Goal: Task Accomplishment & Management: Complete application form

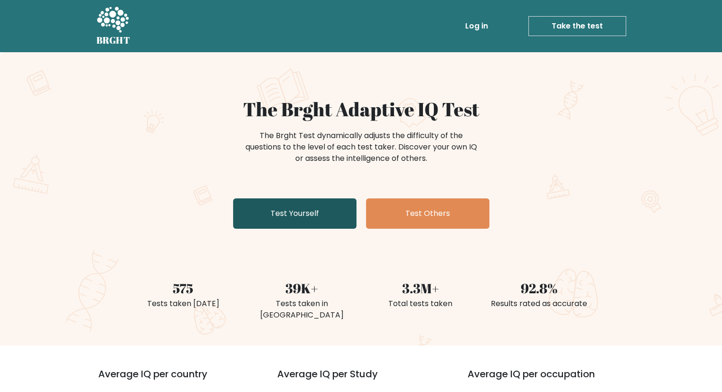
click at [295, 210] on link "Test Yourself" at bounding box center [294, 213] width 123 height 30
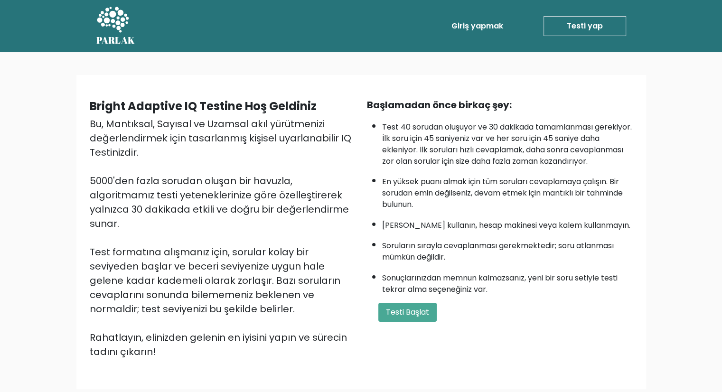
click at [678, 91] on div "Bright Adaptive IQ Testine Hoş Geldiniz Bu, Mantıksal, Sayısal ve Uzamsal akıl …" at bounding box center [361, 235] width 722 height 367
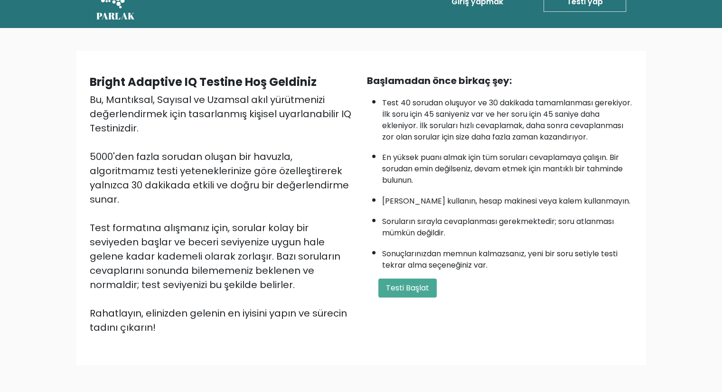
scroll to position [7, 0]
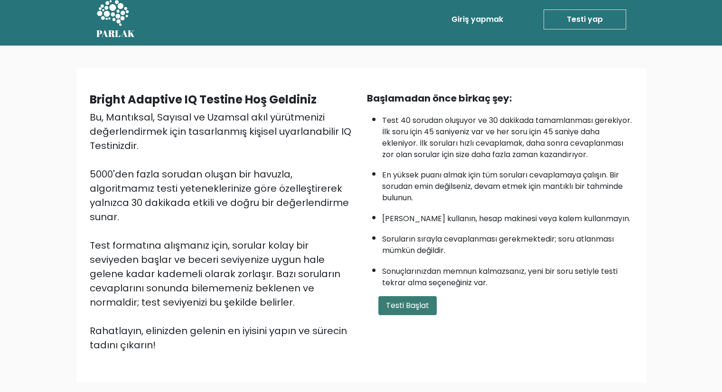
click at [411, 311] on font "Testi Başlat" at bounding box center [407, 305] width 43 height 11
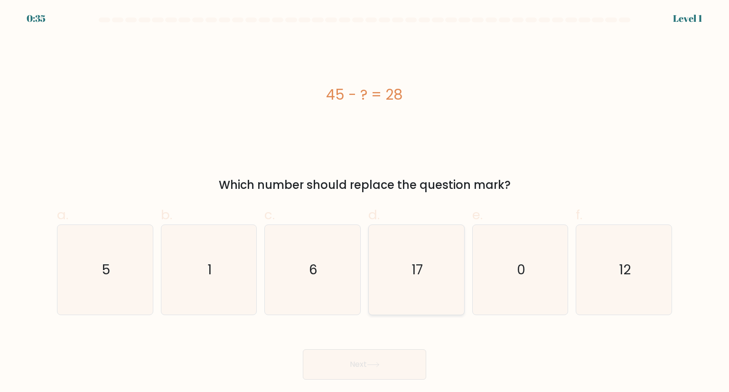
click at [425, 266] on icon "17" at bounding box center [416, 269] width 89 height 89
click at [365, 202] on input "d. 17" at bounding box center [365, 199] width 0 height 6
radio input "true"
click at [368, 364] on button "Next" at bounding box center [364, 364] width 123 height 30
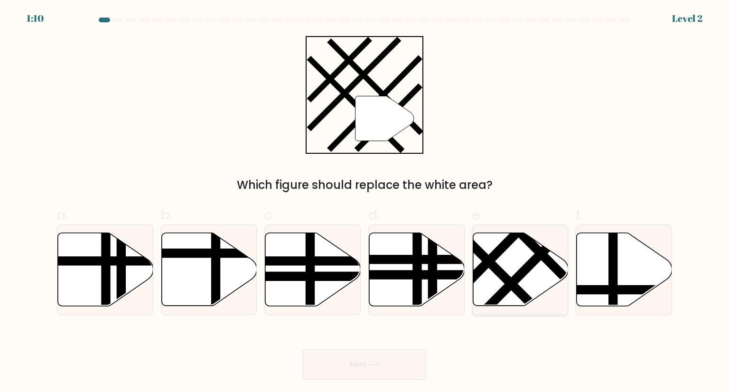
click at [520, 270] on line at bounding box center [527, 268] width 104 height 105
click at [365, 202] on input "e." at bounding box center [365, 199] width 0 height 6
radio input "true"
click at [354, 361] on button "Next" at bounding box center [364, 364] width 123 height 30
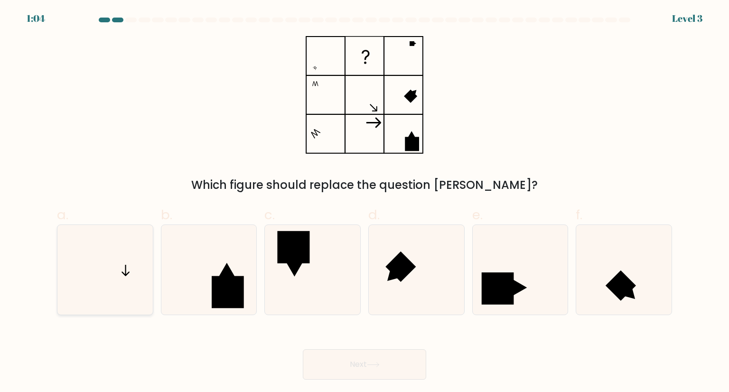
click at [137, 284] on icon at bounding box center [104, 269] width 89 height 89
click at [365, 202] on input "a." at bounding box center [365, 199] width 0 height 6
radio input "true"
click at [373, 367] on button "Next" at bounding box center [364, 364] width 123 height 30
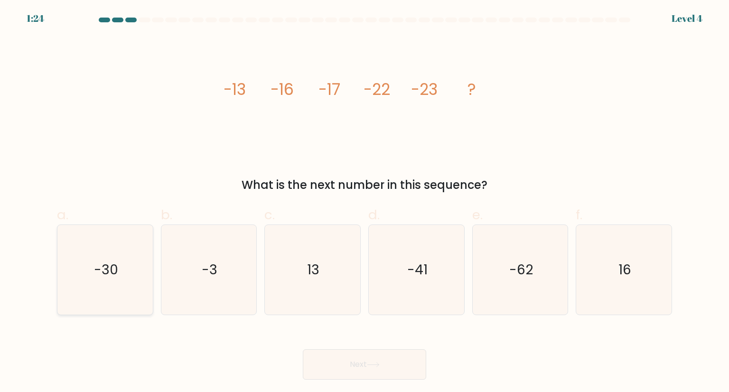
drag, startPoint x: 100, startPoint y: 263, endPoint x: 111, endPoint y: 265, distance: 10.6
click at [101, 263] on text "-30" at bounding box center [106, 269] width 24 height 19
click at [365, 202] on input "a. -30" at bounding box center [365, 199] width 0 height 6
radio input "true"
click at [369, 365] on icon at bounding box center [373, 364] width 13 height 5
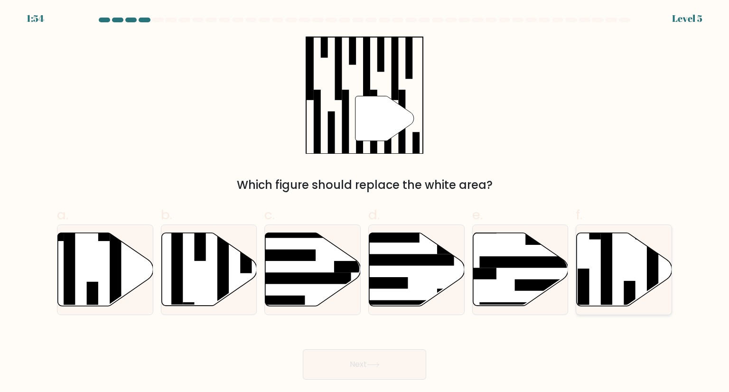
click at [617, 263] on icon at bounding box center [624, 269] width 95 height 73
click at [365, 202] on input "f." at bounding box center [365, 199] width 0 height 6
radio input "true"
click at [384, 360] on button "Next" at bounding box center [364, 364] width 123 height 30
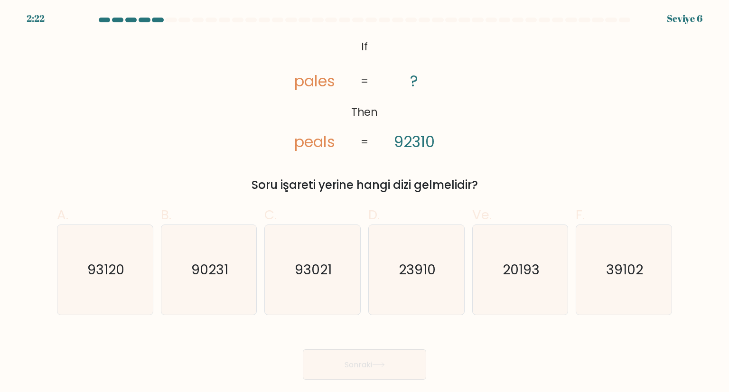
click at [591, 51] on div "@import url('https://fonts.googleapis.com/css?family=Abril+Fatface:400,100,100i…" at bounding box center [364, 115] width 627 height 158
drag, startPoint x: 309, startPoint y: 266, endPoint x: 325, endPoint y: 272, distance: 17.1
click at [309, 266] on text "93021" at bounding box center [313, 269] width 37 height 19
click at [365, 202] on input "C. 93021" at bounding box center [365, 199] width 0 height 6
radio input "true"
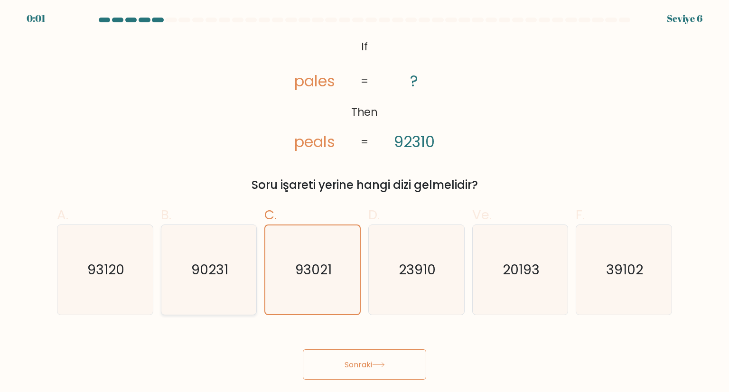
click at [207, 275] on text "90231" at bounding box center [209, 269] width 37 height 19
click at [365, 202] on input "B. 90231" at bounding box center [365, 199] width 0 height 6
radio input "true"
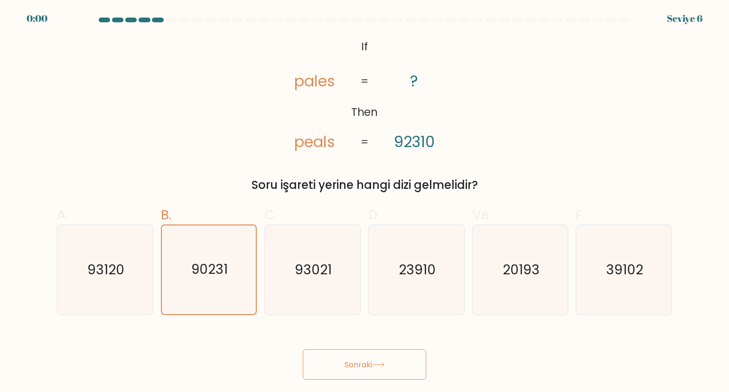
click at [366, 365] on font "Sonraki" at bounding box center [359, 364] width 28 height 11
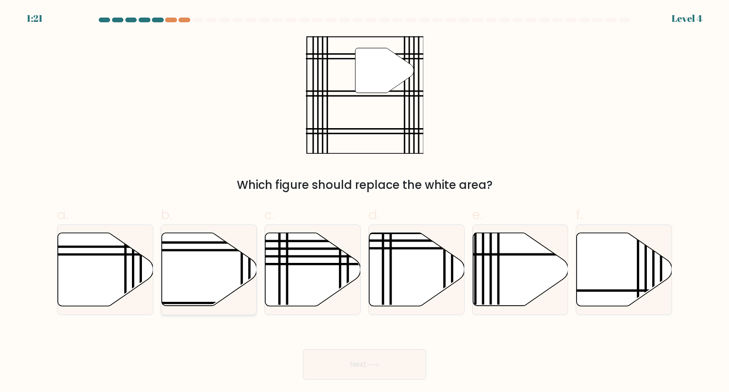
click at [207, 264] on icon at bounding box center [208, 269] width 95 height 73
click at [365, 202] on input "b." at bounding box center [365, 199] width 0 height 6
radio input "true"
click at [366, 357] on button "Next" at bounding box center [364, 364] width 123 height 30
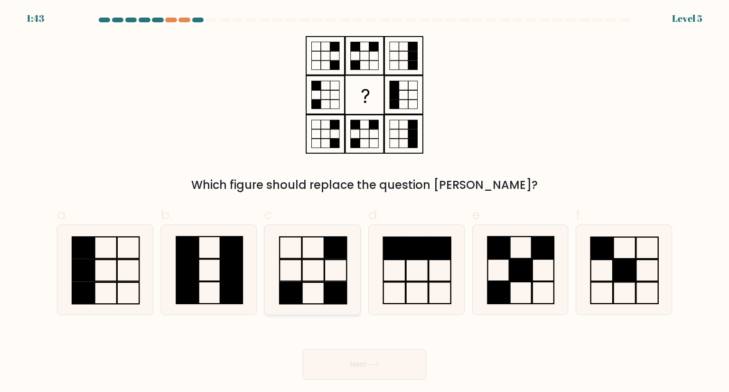
click at [327, 263] on icon at bounding box center [312, 269] width 89 height 89
click at [365, 202] on input "c." at bounding box center [365, 199] width 0 height 6
radio input "true"
click at [369, 373] on button "Next" at bounding box center [364, 364] width 123 height 30
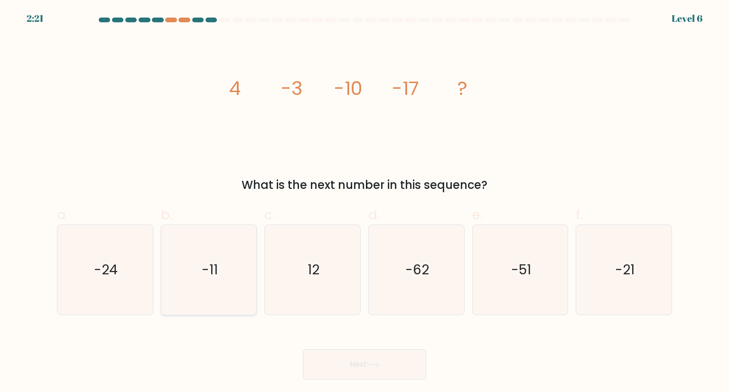
drag, startPoint x: 128, startPoint y: 264, endPoint x: 188, endPoint y: 306, distance: 74.0
click at [127, 264] on icon "-24" at bounding box center [104, 269] width 89 height 89
click at [365, 202] on input "a. -24" at bounding box center [365, 199] width 0 height 6
radio input "true"
click at [395, 361] on button "Next" at bounding box center [364, 364] width 123 height 30
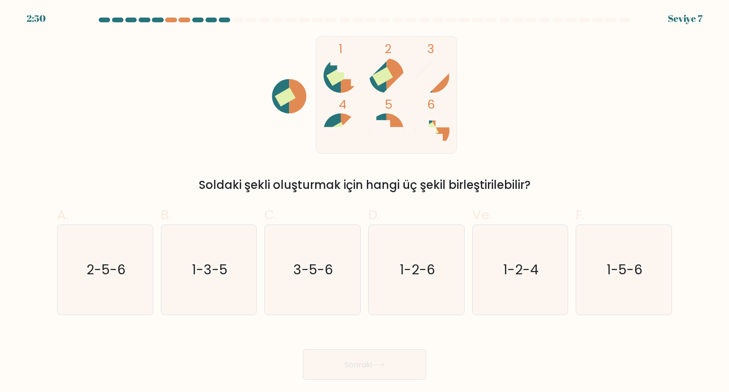
click at [559, 93] on div "1 2 3 4 5 6 Soldaki şekli oluşturmak için hangi üç şekil birleştirilebilir?" at bounding box center [364, 115] width 627 height 158
click at [610, 270] on text "1-5-6" at bounding box center [625, 269] width 36 height 19
click at [365, 202] on input "F. 1-5-6" at bounding box center [365, 199] width 0 height 6
radio input "true"
drag, startPoint x: 397, startPoint y: 360, endPoint x: 419, endPoint y: 361, distance: 21.9
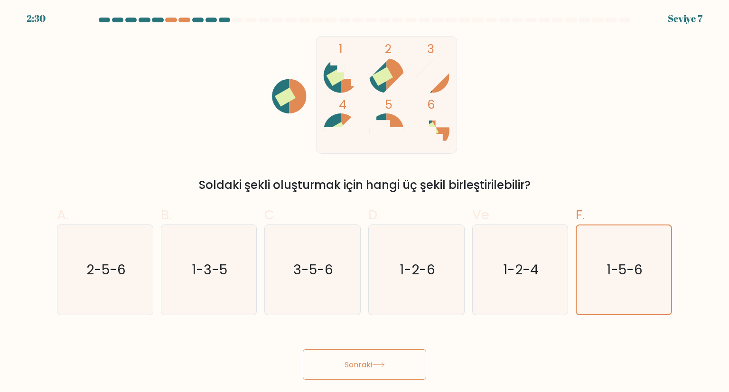
click at [398, 360] on button "Sonraki" at bounding box center [364, 364] width 123 height 31
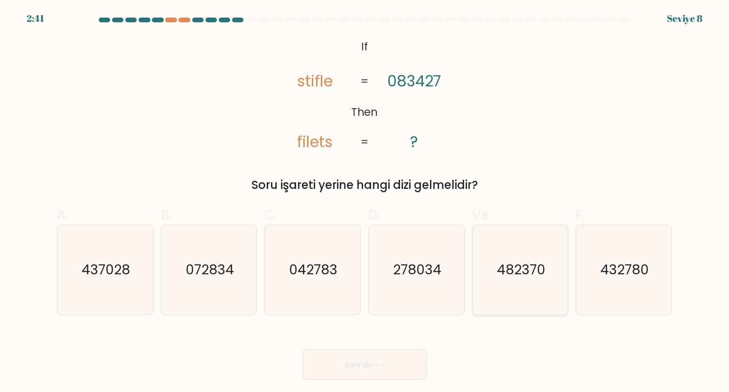
click at [537, 276] on text "482370" at bounding box center [521, 269] width 48 height 19
click at [365, 202] on input "Ve. 482370" at bounding box center [365, 199] width 0 height 6
radio input "true"
click at [612, 276] on text "432780" at bounding box center [625, 269] width 48 height 19
click at [365, 202] on input "F. 432780" at bounding box center [365, 199] width 0 height 6
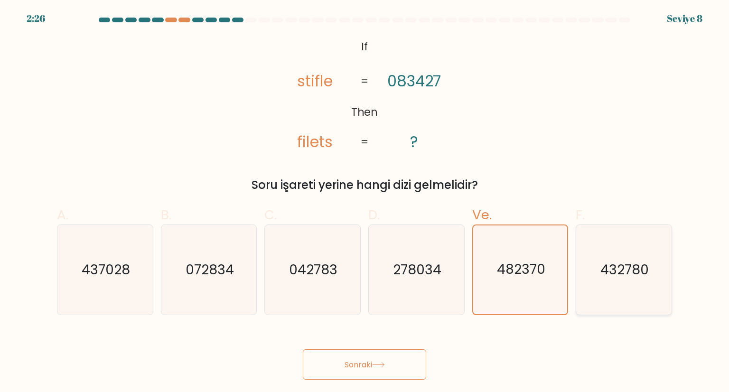
radio input "true"
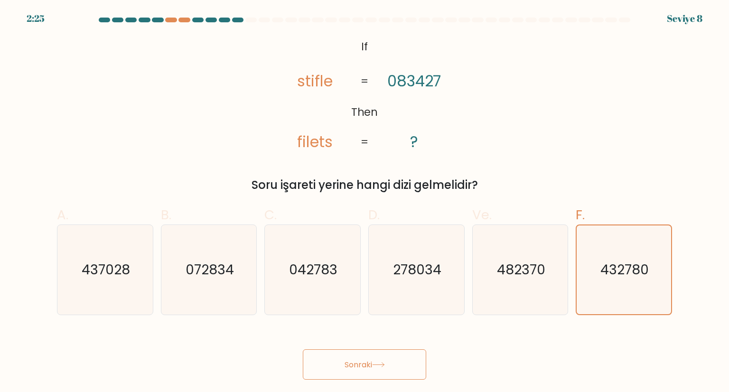
click at [387, 360] on button "Sonraki" at bounding box center [364, 364] width 123 height 31
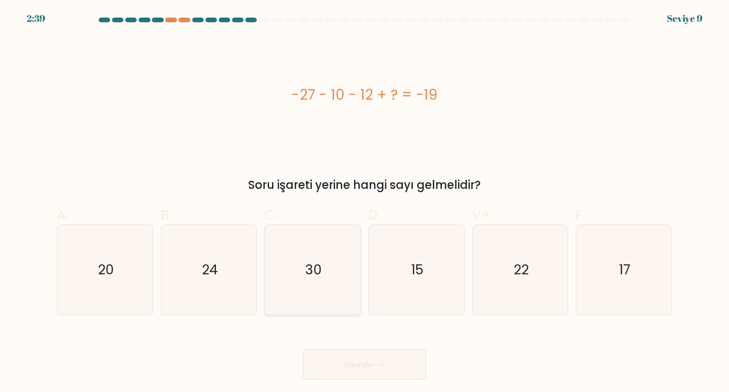
click at [327, 268] on icon "30" at bounding box center [312, 269] width 89 height 89
click at [365, 202] on input "C. 30" at bounding box center [365, 199] width 0 height 6
radio input "true"
click at [376, 364] on icon at bounding box center [378, 364] width 13 height 5
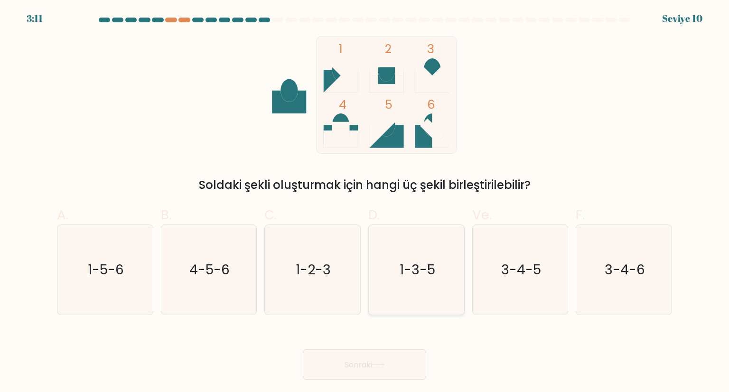
click at [410, 272] on text "1-3-5" at bounding box center [418, 269] width 36 height 19
click at [365, 202] on input "D. 1-3-5" at bounding box center [365, 199] width 0 height 6
radio input "true"
click at [400, 367] on button "Sonraki" at bounding box center [364, 364] width 123 height 31
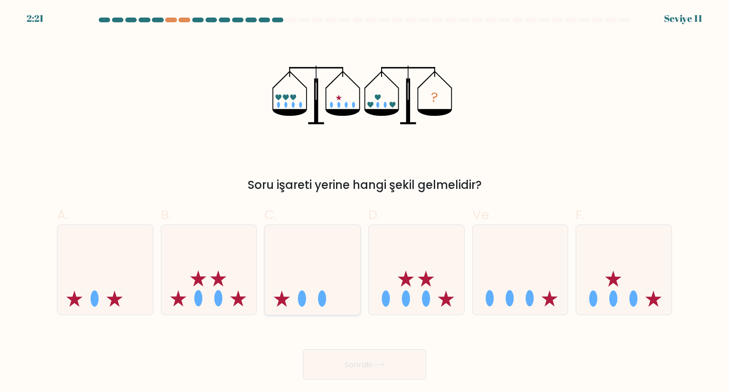
click at [328, 268] on icon at bounding box center [312, 269] width 95 height 79
click at [365, 202] on input "C." at bounding box center [365, 199] width 0 height 6
radio input "true"
click at [378, 357] on button "Sonraki" at bounding box center [364, 364] width 123 height 31
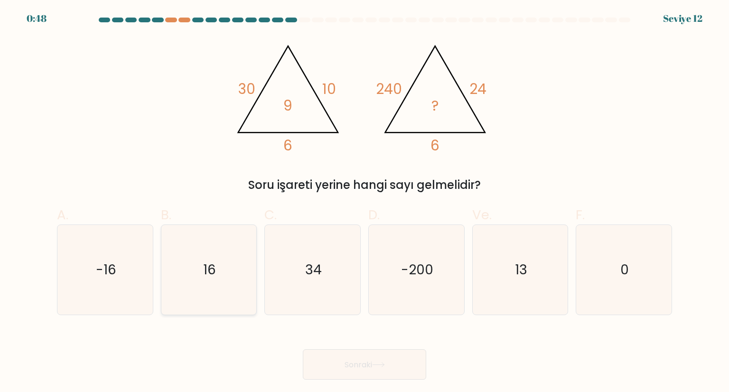
click at [219, 258] on icon "16" at bounding box center [208, 269] width 89 height 89
click at [365, 202] on input "B. 16" at bounding box center [365, 199] width 0 height 6
radio input "true"
click at [382, 372] on button "Sonraki" at bounding box center [364, 364] width 123 height 31
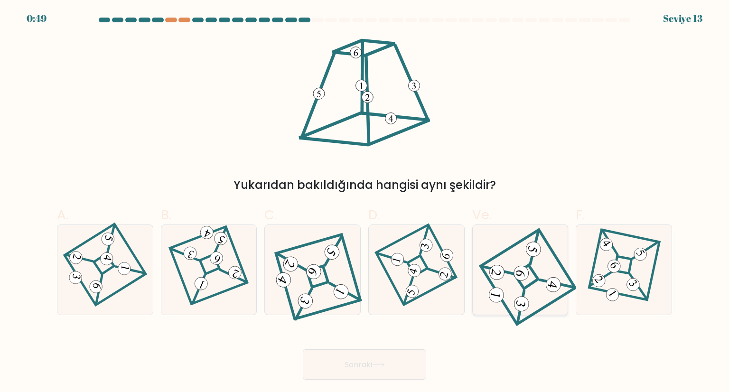
click at [527, 273] on 841 at bounding box center [522, 273] width 18 height 18
click at [365, 202] on input "Ve." at bounding box center [365, 199] width 0 height 6
radio input "true"
click at [394, 364] on button "Sonraki" at bounding box center [364, 364] width 123 height 31
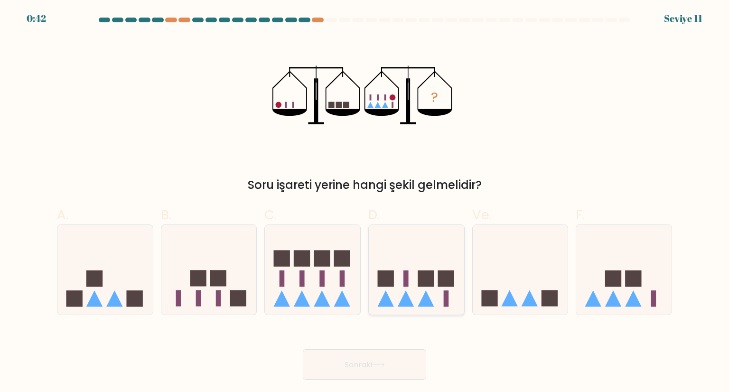
click at [421, 266] on icon at bounding box center [416, 269] width 95 height 79
click at [365, 202] on input "D." at bounding box center [365, 199] width 0 height 6
radio input "true"
click at [383, 364] on icon at bounding box center [378, 364] width 13 height 5
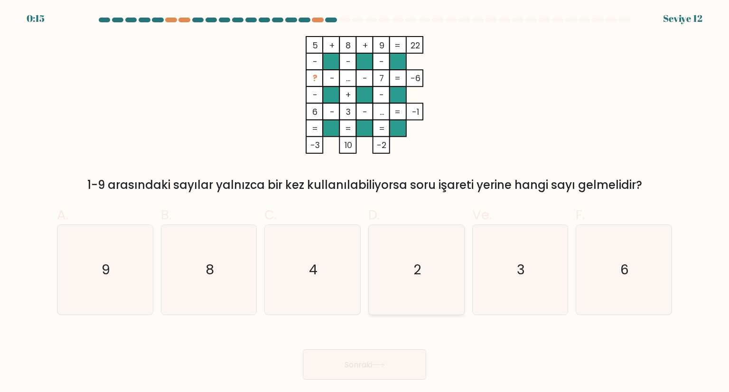
click at [431, 283] on icon "2" at bounding box center [416, 269] width 89 height 89
click at [365, 202] on input "D. 2" at bounding box center [365, 199] width 0 height 6
radio input "true"
click at [397, 371] on button "Sonraki" at bounding box center [364, 364] width 123 height 31
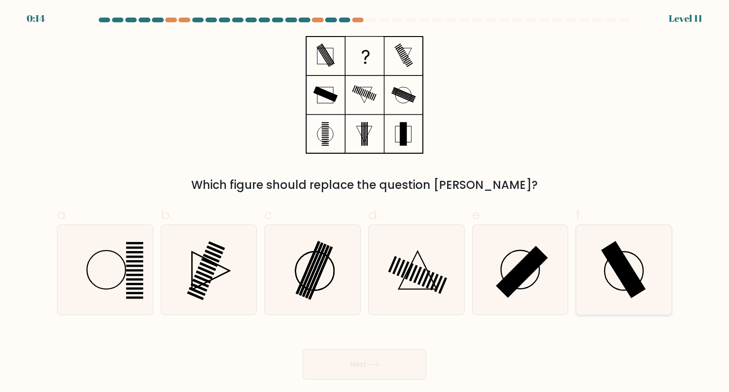
click at [621, 266] on rect at bounding box center [623, 269] width 45 height 57
click at [365, 202] on input "f." at bounding box center [365, 199] width 0 height 6
radio input "true"
click at [389, 365] on button "Next" at bounding box center [364, 364] width 123 height 30
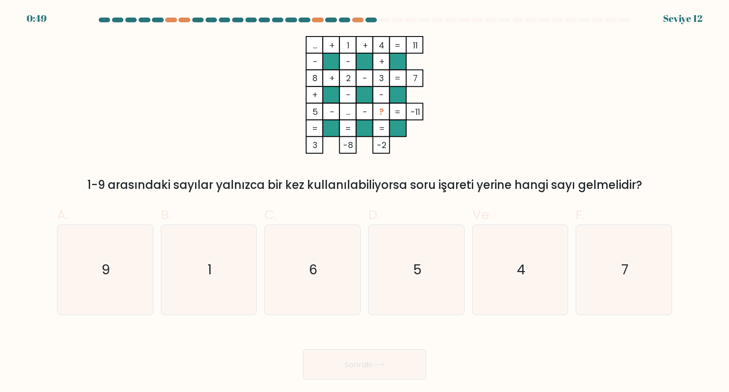
click at [554, 78] on div "... + 1 + 4 11 - - + 8 + 2 - 3 7 + - - 5 - ... - ? = -11 = = = = 3 -8 -2 = 1-9 …" at bounding box center [364, 115] width 627 height 158
click at [114, 288] on icon "9" at bounding box center [104, 269] width 89 height 89
click at [365, 202] on input "A. 9" at bounding box center [365, 199] width 0 height 6
radio input "true"
click at [374, 357] on button "Sonraki" at bounding box center [364, 364] width 123 height 31
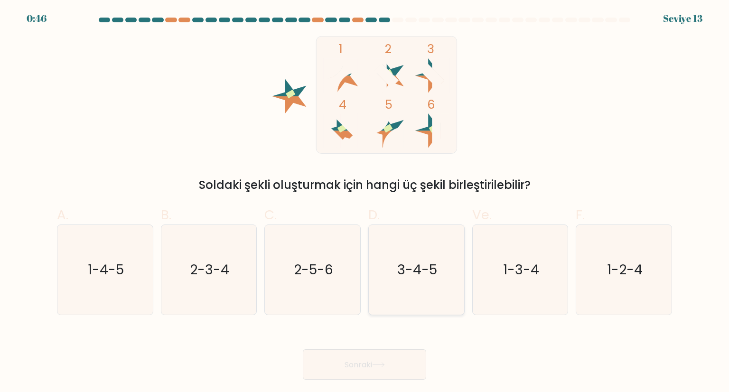
click at [448, 238] on icon "3-4-5" at bounding box center [416, 269] width 89 height 89
click at [365, 202] on input "D. 3-4-5" at bounding box center [365, 199] width 0 height 6
radio input "true"
click at [379, 359] on button "Sonraki" at bounding box center [364, 364] width 123 height 31
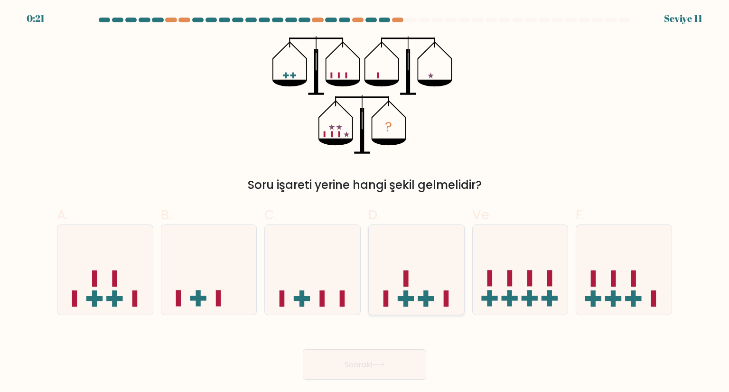
click at [422, 285] on icon at bounding box center [416, 269] width 95 height 79
click at [365, 202] on input "D." at bounding box center [365, 199] width 0 height 6
radio input "true"
click at [382, 379] on button "Sonraki" at bounding box center [364, 364] width 123 height 31
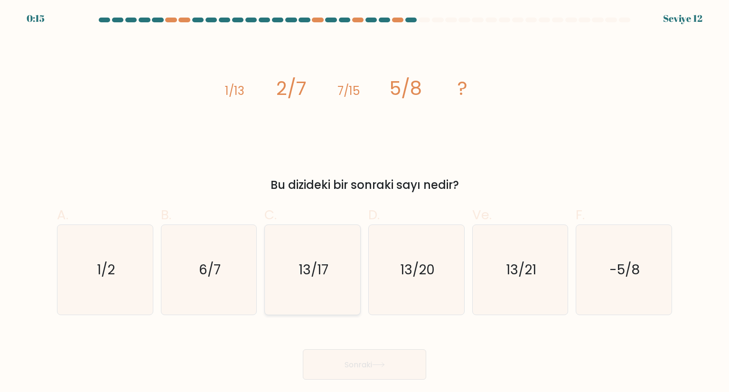
click at [317, 257] on icon "13/17" at bounding box center [312, 269] width 89 height 89
click at [365, 202] on input "C. 13/17" at bounding box center [365, 199] width 0 height 6
radio input "true"
click at [380, 365] on icon at bounding box center [378, 364] width 13 height 5
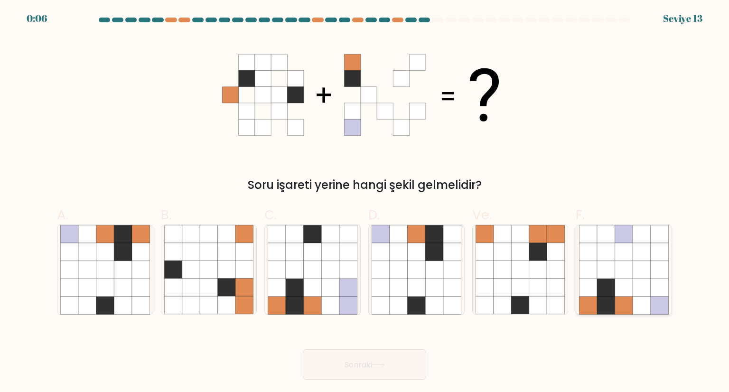
click at [629, 263] on icon at bounding box center [624, 270] width 18 height 18
click at [365, 202] on input "F." at bounding box center [365, 199] width 0 height 6
radio input "true"
click at [386, 361] on button "Sonraki" at bounding box center [364, 364] width 123 height 31
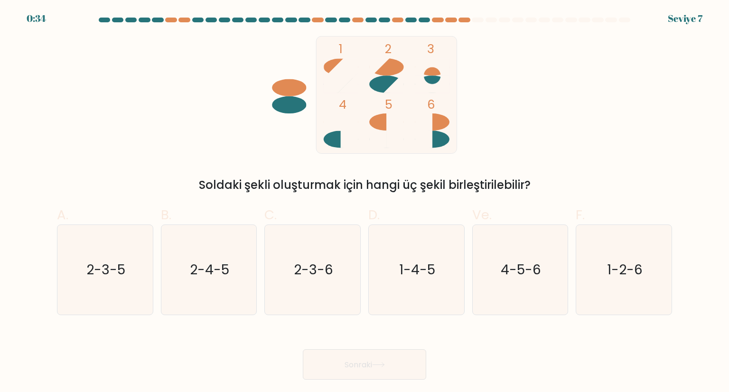
click at [573, 93] on div "1 2 3 4 5 6 Soldaki şekli oluşturmak için hangi üç şekil birleştirilebilir?" at bounding box center [364, 115] width 627 height 158
click at [527, 277] on text "4-5-6" at bounding box center [521, 269] width 40 height 19
click at [365, 202] on input "Ve. 4-5-6" at bounding box center [365, 199] width 0 height 6
radio input "true"
click at [385, 366] on icon at bounding box center [378, 364] width 13 height 5
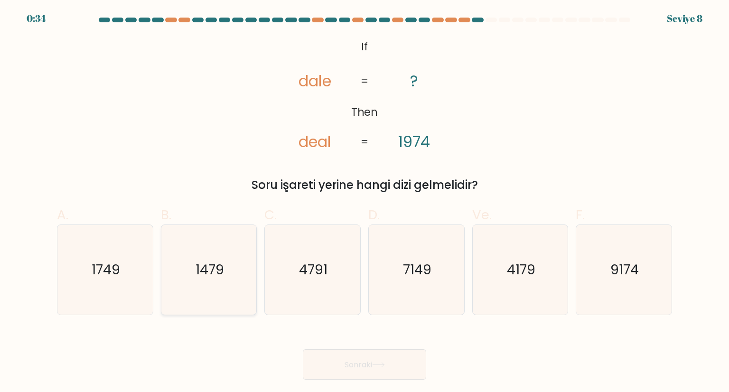
click at [207, 274] on text "1479" at bounding box center [210, 269] width 28 height 19
click at [365, 202] on input "B. 1479" at bounding box center [365, 199] width 0 height 6
radio input "true"
click at [363, 367] on font "Sonraki" at bounding box center [359, 364] width 28 height 11
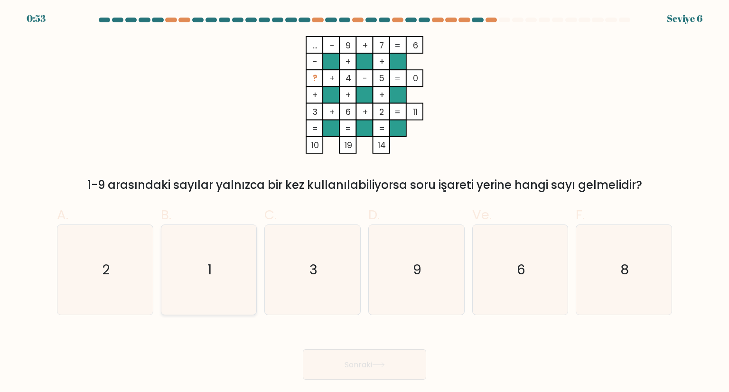
click at [220, 261] on icon "1" at bounding box center [208, 269] width 89 height 89
click at [365, 202] on input "B. 1" at bounding box center [365, 199] width 0 height 6
radio input "true"
click at [383, 386] on body "0:52 Seviye 6" at bounding box center [364, 196] width 729 height 392
click at [386, 369] on button "Sonraki" at bounding box center [364, 364] width 123 height 31
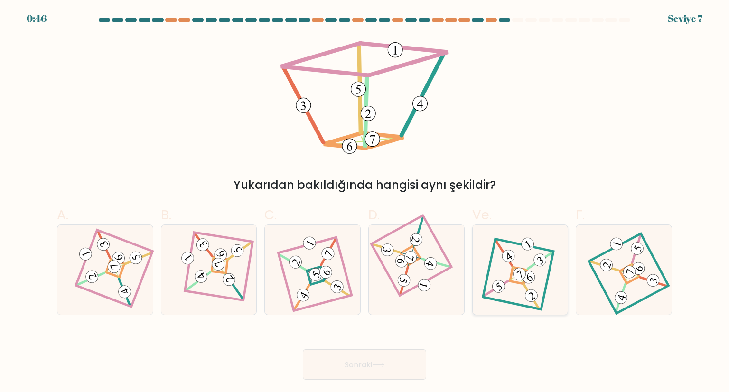
click at [512, 276] on icon at bounding box center [520, 270] width 62 height 72
click at [365, 202] on input "Ve." at bounding box center [365, 199] width 0 height 6
radio input "true"
click at [382, 360] on button "Sonraki" at bounding box center [364, 364] width 123 height 31
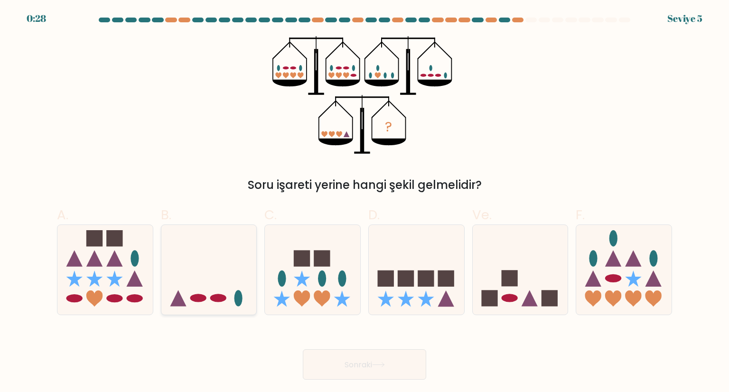
click at [224, 273] on icon at bounding box center [208, 269] width 95 height 79
click at [365, 202] on input "B." at bounding box center [365, 199] width 0 height 6
radio input "true"
click at [362, 364] on font "Sonraki" at bounding box center [359, 364] width 28 height 11
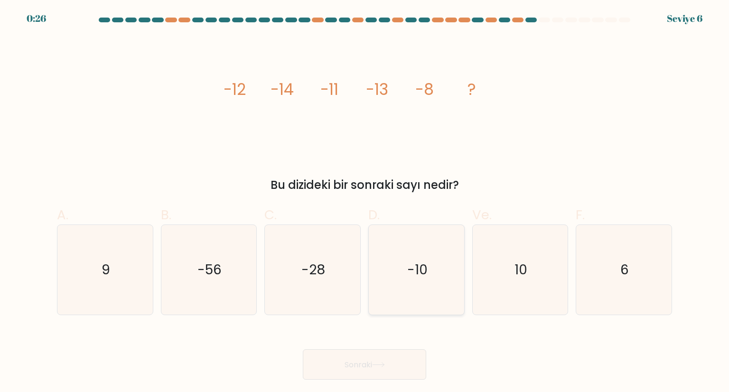
click at [429, 269] on icon "-10" at bounding box center [416, 269] width 89 height 89
click at [365, 202] on input "D. -10" at bounding box center [365, 199] width 0 height 6
radio input "true"
drag, startPoint x: 382, startPoint y: 353, endPoint x: 381, endPoint y: 364, distance: 10.9
click at [381, 360] on button "Sonraki" at bounding box center [364, 364] width 123 height 31
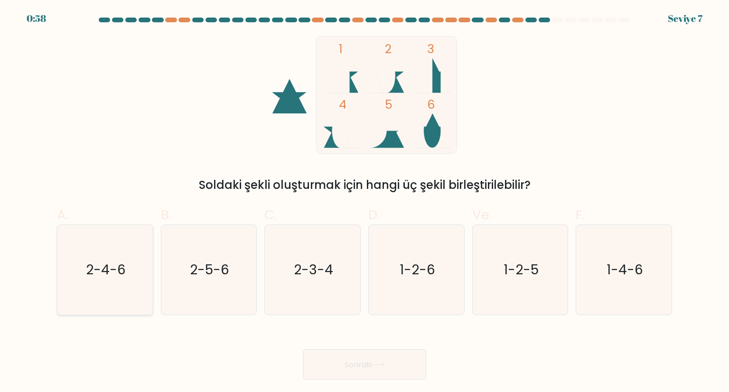
click at [112, 269] on text "2-4-6" at bounding box center [106, 269] width 40 height 19
click at [365, 202] on input "A. 2-4-6" at bounding box center [365, 199] width 0 height 6
radio input "true"
click at [385, 366] on icon at bounding box center [378, 364] width 13 height 5
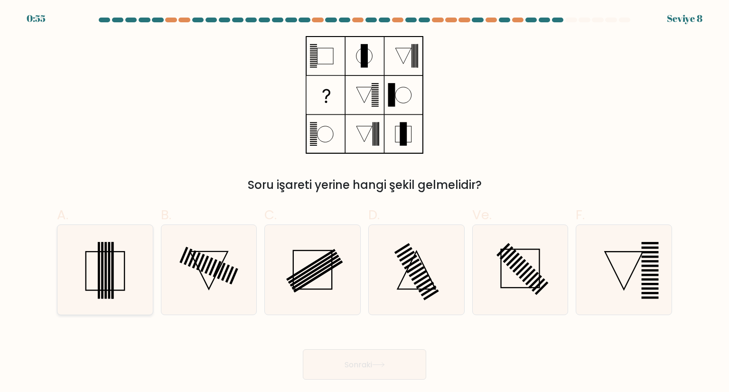
click at [106, 265] on rect at bounding box center [105, 270] width 2 height 56
click at [365, 202] on input "A." at bounding box center [365, 199] width 0 height 6
radio input "true"
click at [372, 363] on font "Sonraki" at bounding box center [359, 364] width 28 height 11
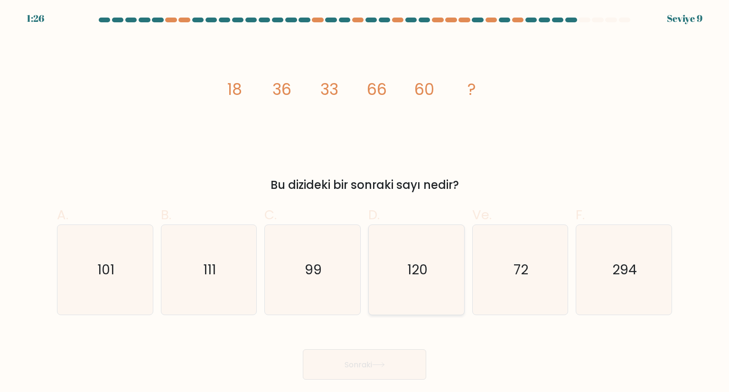
click at [415, 265] on text "120" at bounding box center [417, 269] width 20 height 19
click at [365, 202] on input "D. 120" at bounding box center [365, 199] width 0 height 6
radio input "true"
click at [399, 366] on button "Sonraki" at bounding box center [364, 364] width 123 height 31
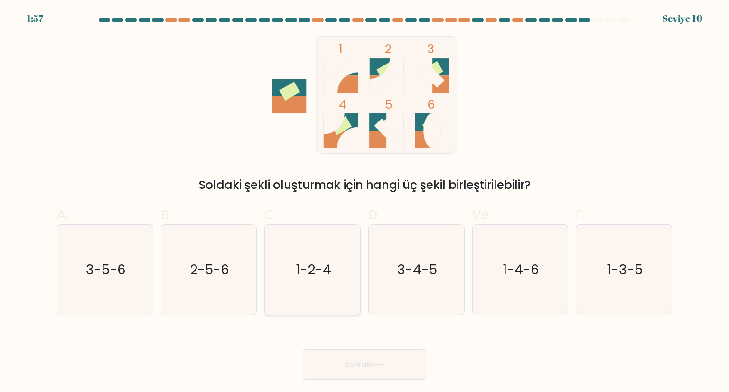
click at [298, 274] on text "1-2-4" at bounding box center [314, 269] width 36 height 19
click at [365, 202] on input "C. 1-2-4" at bounding box center [365, 199] width 0 height 6
radio input "true"
click at [361, 358] on button "Sonraki" at bounding box center [364, 364] width 123 height 31
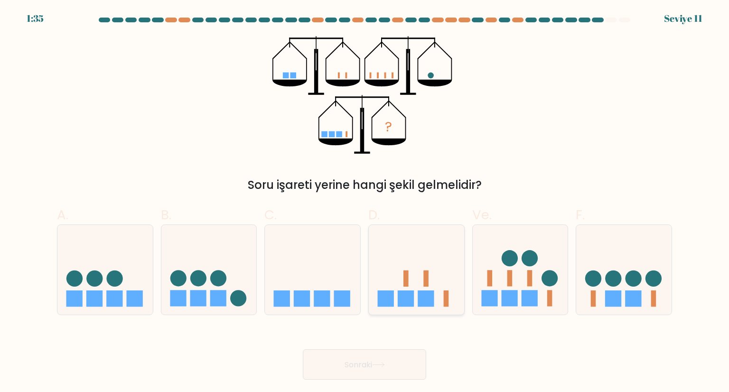
click at [422, 268] on icon at bounding box center [416, 269] width 95 height 79
click at [365, 202] on input "D." at bounding box center [365, 199] width 0 height 6
radio input "true"
click at [380, 369] on button "Sonraki" at bounding box center [364, 364] width 123 height 31
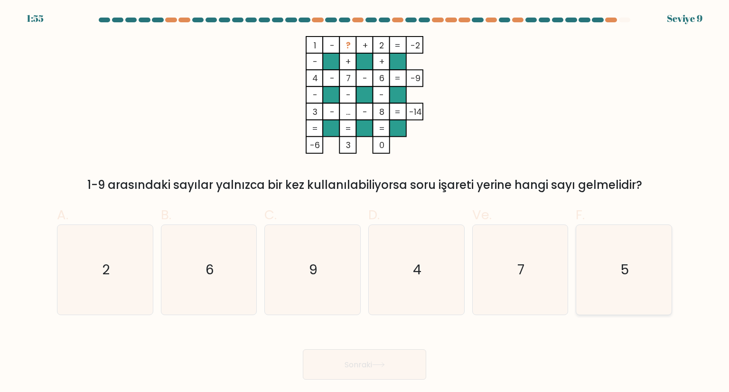
click at [631, 261] on icon "5" at bounding box center [623, 269] width 89 height 89
click at [365, 202] on input "F. 5" at bounding box center [365, 199] width 0 height 6
radio input "true"
click at [381, 358] on button "Sonraki" at bounding box center [364, 364] width 123 height 31
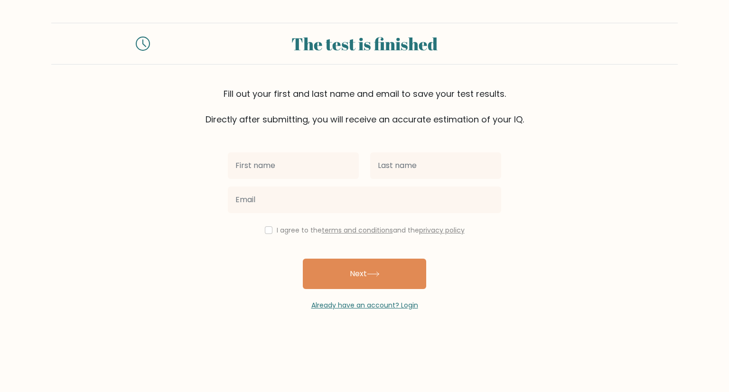
click at [286, 169] on input "text" at bounding box center [293, 165] width 131 height 27
type input "[PERSON_NAME]"
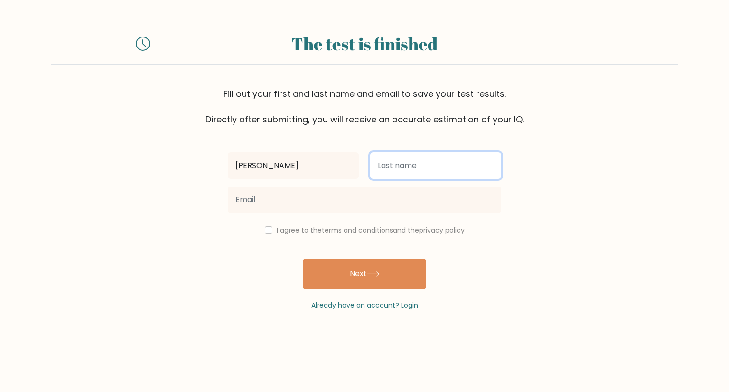
click at [403, 160] on input "text" at bounding box center [435, 165] width 131 height 27
type input "Başaran"
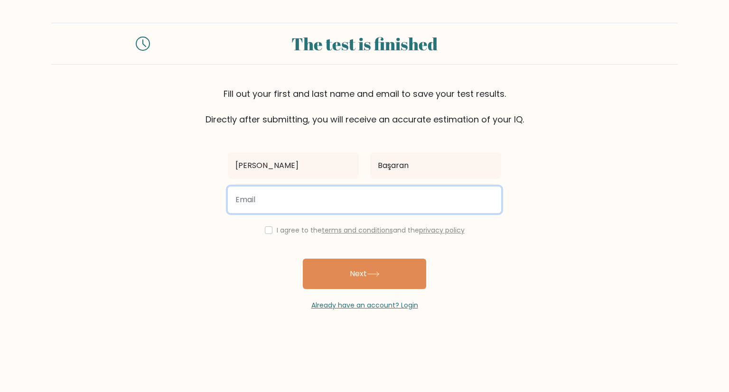
click at [267, 202] on input "email" at bounding box center [364, 200] width 273 height 27
type input "[EMAIL_ADDRESS][DOMAIN_NAME]"
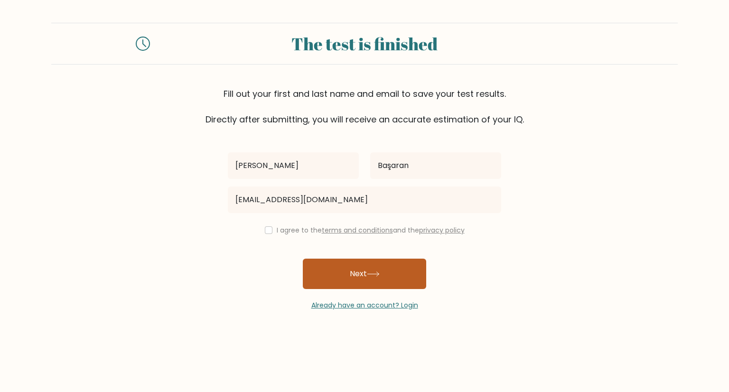
click at [366, 280] on button "Next" at bounding box center [364, 274] width 123 height 30
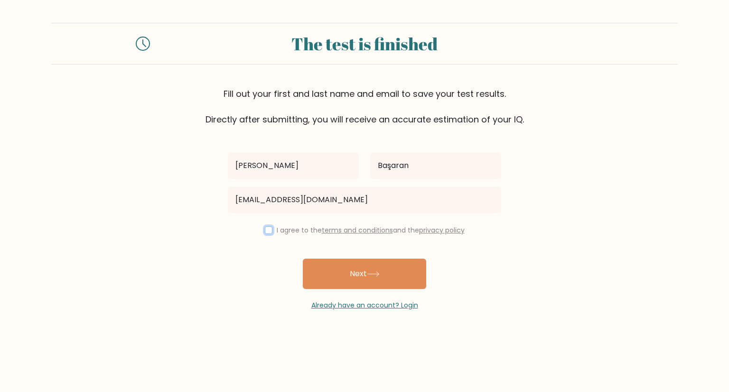
click at [265, 228] on input "checkbox" at bounding box center [269, 230] width 8 height 8
checkbox input "true"
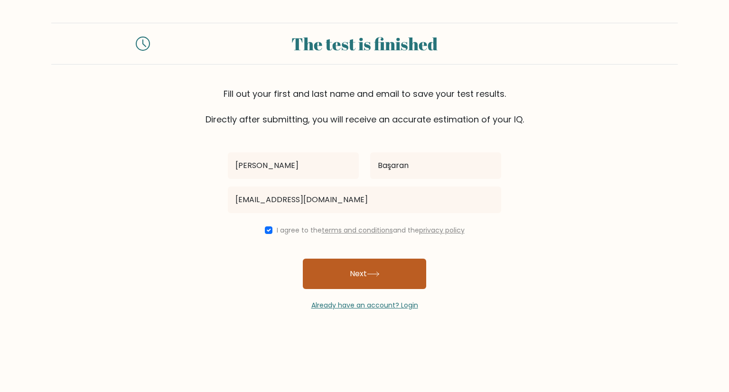
click at [372, 268] on button "Next" at bounding box center [364, 274] width 123 height 30
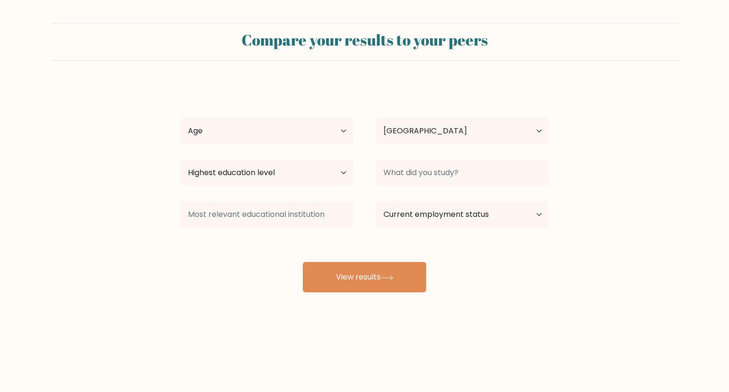
select select "TR"
drag, startPoint x: 338, startPoint y: 131, endPoint x: 342, endPoint y: 133, distance: 4.9
click at [338, 131] on select "Age Under [DEMOGRAPHIC_DATA] [DEMOGRAPHIC_DATA] [DEMOGRAPHIC_DATA] [DEMOGRAPHIC…" at bounding box center [266, 131] width 173 height 27
select select "25_34"
click at [180, 118] on select "Age Under [DEMOGRAPHIC_DATA] [DEMOGRAPHIC_DATA] [DEMOGRAPHIC_DATA] [DEMOGRAPHIC…" at bounding box center [266, 131] width 173 height 27
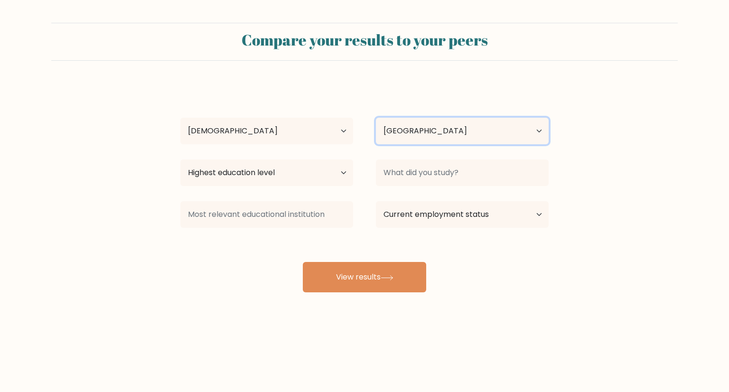
click at [447, 139] on select "Country [GEOGRAPHIC_DATA] [GEOGRAPHIC_DATA] [GEOGRAPHIC_DATA] [US_STATE] [GEOGR…" at bounding box center [462, 131] width 173 height 27
click at [411, 96] on div "Abdullah Başaran Age Under 18 years old 18-24 years old 25-34 years old 35-44 y…" at bounding box center [365, 188] width 380 height 209
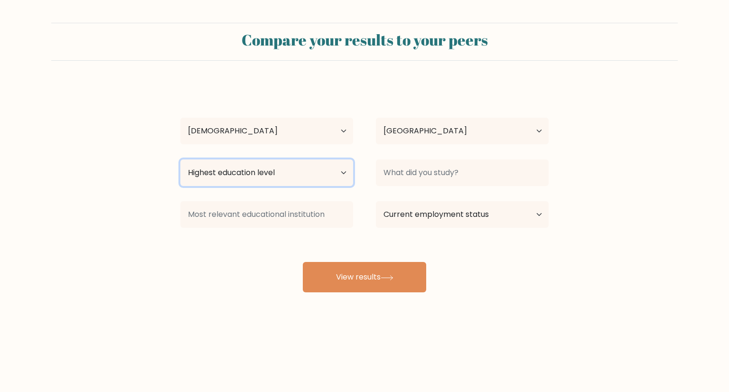
click at [344, 171] on select "Highest education level No schooling Primary Lower Secondary Upper Secondary Oc…" at bounding box center [266, 173] width 173 height 27
select select "bachelors_degree"
click at [180, 160] on select "Highest education level No schooling Primary Lower Secondary Upper Secondary Oc…" at bounding box center [266, 173] width 173 height 27
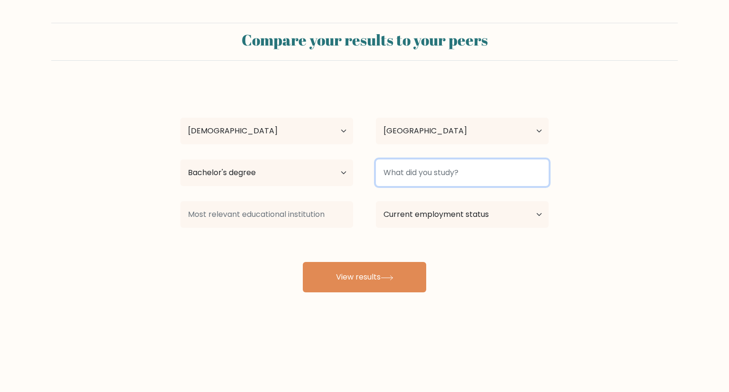
click at [470, 173] on input at bounding box center [462, 173] width 173 height 27
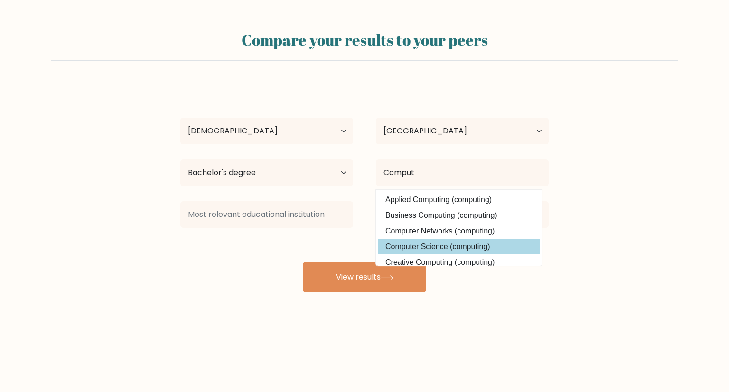
click at [448, 247] on option "Computer Science (computing)" at bounding box center [458, 246] width 161 height 15
type input "Computer Science"
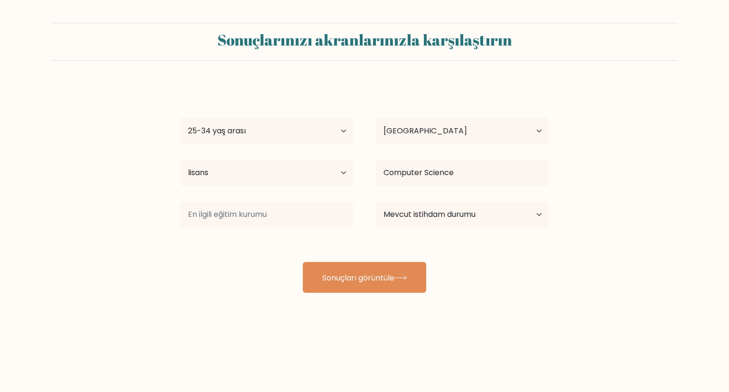
click at [628, 106] on form "Sonuçlarınızı akranlarınızla karşılaştırın Abdullah Başaran Yaş 18 yaş altı 18-…" at bounding box center [364, 158] width 729 height 270
click at [538, 212] on select "Mevcut istihdam durumu Çalışan Öğrenci Emekli Diğer / cevap vermeyi tercih etmi…" at bounding box center [462, 214] width 173 height 27
select select "other"
click at [376, 201] on select "Mevcut istihdam durumu Çalışan Öğrenci Emekli Diğer / cevap vermeyi tercih etmi…" at bounding box center [462, 214] width 173 height 27
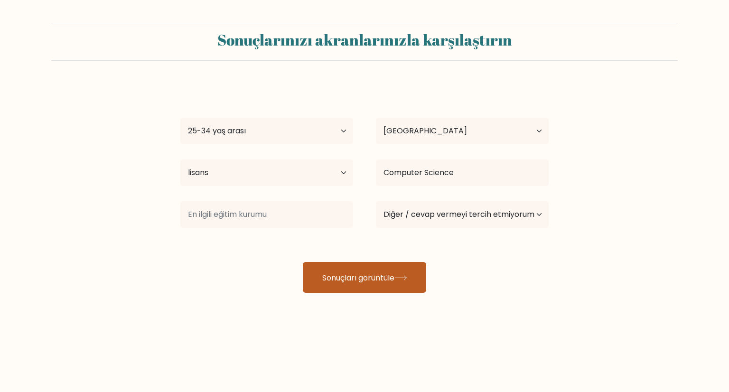
click at [370, 277] on font "Sonuçları görüntüle" at bounding box center [358, 277] width 72 height 11
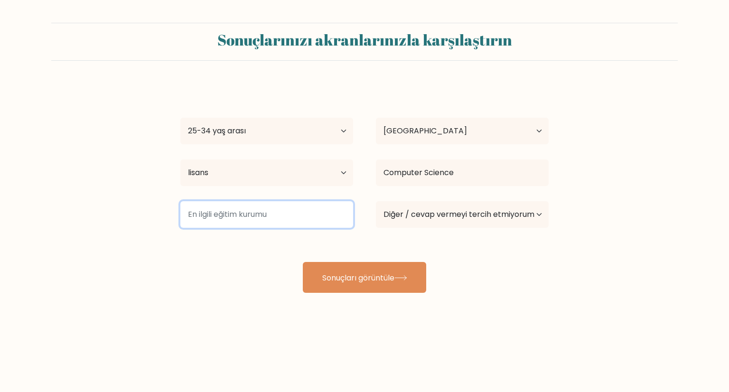
click at [250, 214] on input at bounding box center [266, 214] width 173 height 27
type input "Ü"
type input "U"
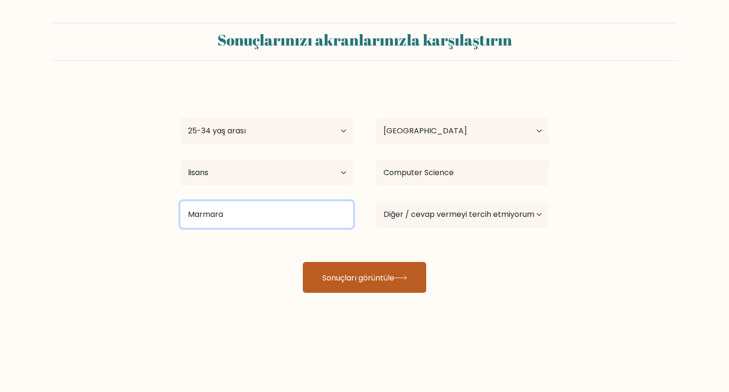
type input "Marmara"
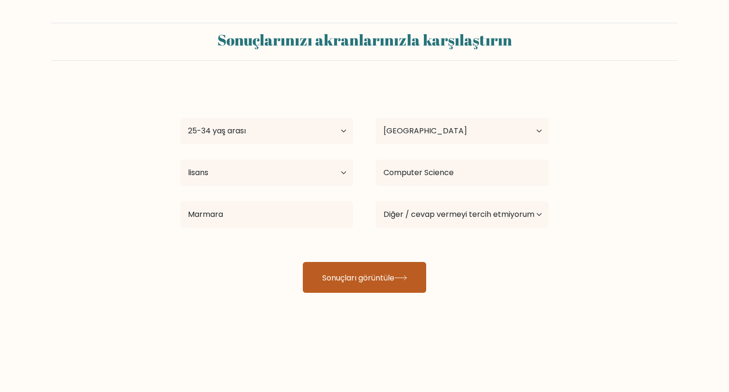
click at [388, 277] on font "Sonuçları görüntüle" at bounding box center [358, 277] width 72 height 11
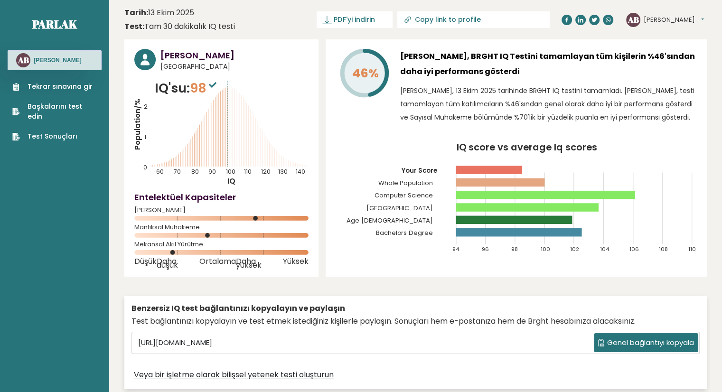
click at [301, 12] on header "Tarih: 13 Ekim 2025 Test: Tam 30 dakikalık IQ testi PDF'yi indirin İndiriliyor.…" at bounding box center [415, 20] width 583 height 30
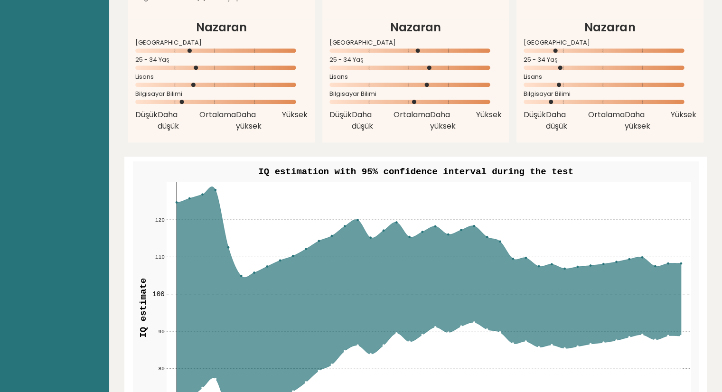
scroll to position [1108, 0]
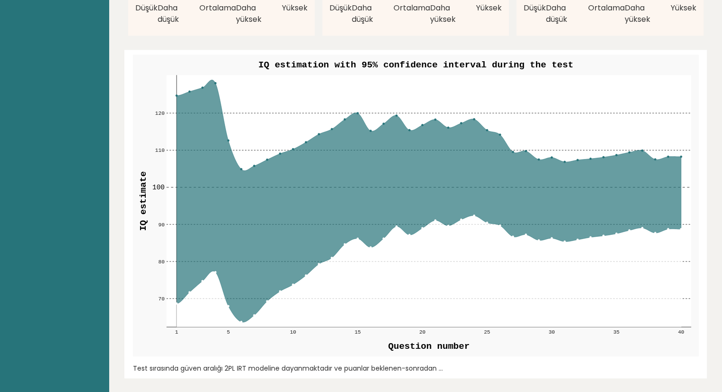
click at [209, 80] on icon at bounding box center [428, 201] width 505 height 242
click at [423, 144] on icon at bounding box center [428, 201] width 505 height 242
click at [374, 148] on icon at bounding box center [428, 201] width 505 height 242
drag, startPoint x: 565, startPoint y: 53, endPoint x: 340, endPoint y: 95, distance: 228.4
click at [378, 61] on rect at bounding box center [416, 206] width 566 height 302
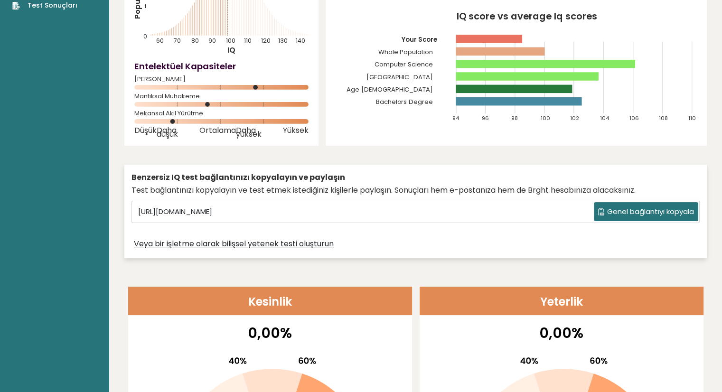
scroll to position [0, 0]
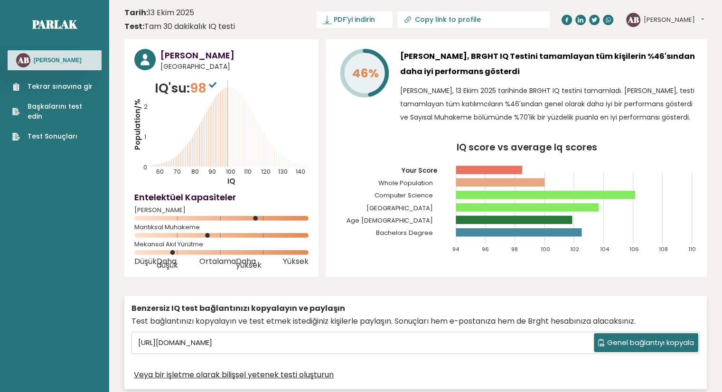
click at [52, 132] on font "Test Sonuçları" at bounding box center [53, 136] width 50 height 9
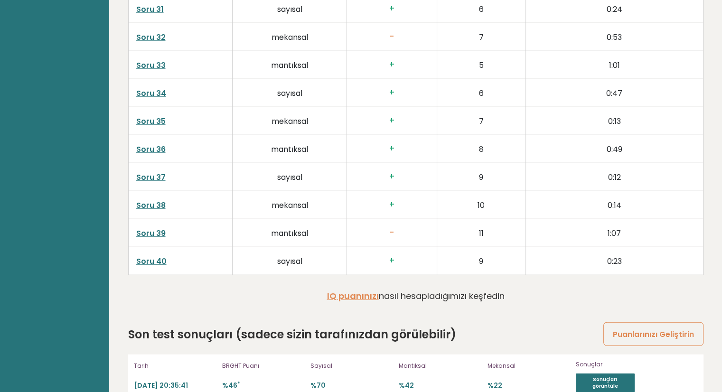
scroll to position [2414, 0]
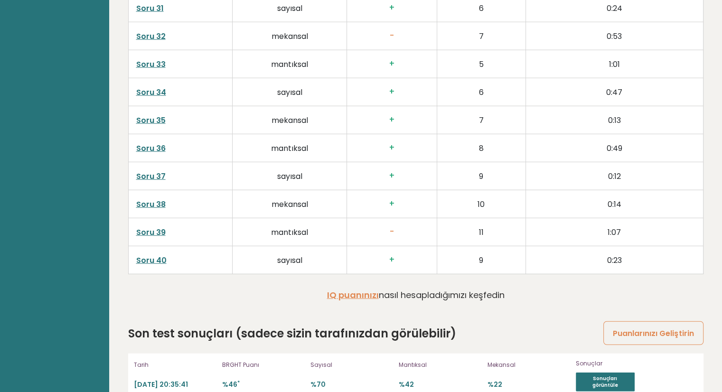
click at [363, 289] on div "IQ puanınızı nasıl hesapladığımızı keşfedin" at bounding box center [416, 298] width 178 height 18
click at [364, 289] on font "IQ puanınızı" at bounding box center [353, 295] width 52 height 12
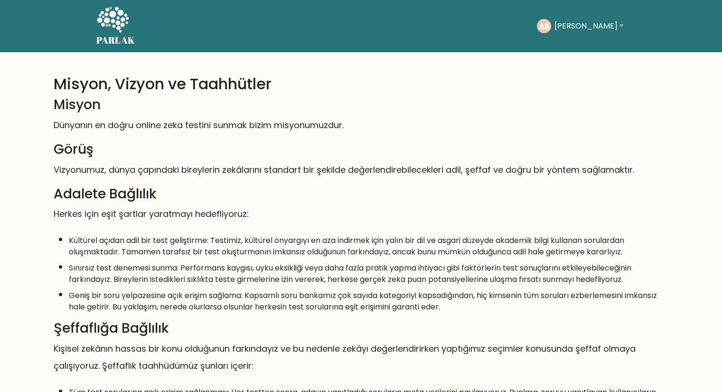
click at [602, 30] on button "[PERSON_NAME]" at bounding box center [588, 26] width 75 height 12
click at [676, 29] on nav "PARLAK PARLAK Testi yap AB Abdullah Gösterge Paneli Profil Ayarlar Çıkış yap Gö…" at bounding box center [361, 26] width 722 height 52
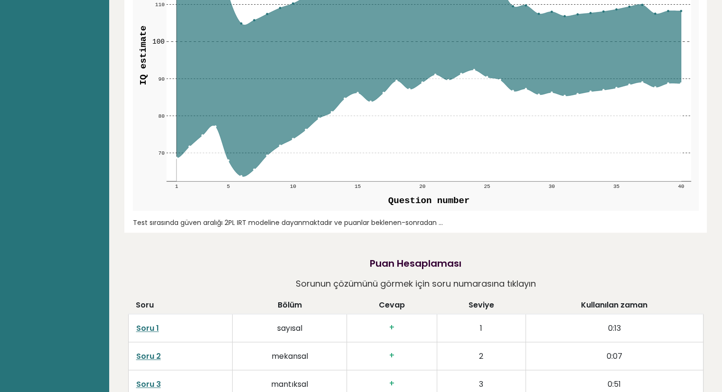
scroll to position [1320, 0]
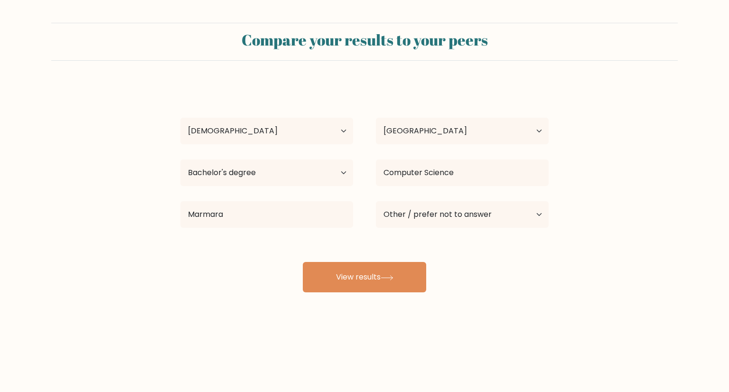
select select "25_34"
select select "TR"
select select "bachelors_degree"
select select "other"
select select "25_34"
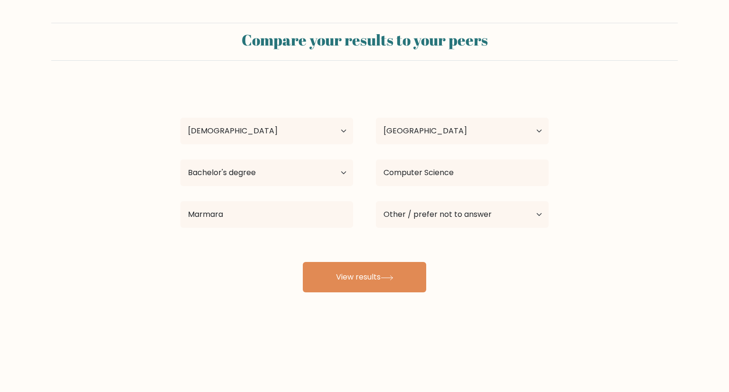
select select "TR"
select select "bachelors_degree"
select select "other"
